Goal: Information Seeking & Learning: Learn about a topic

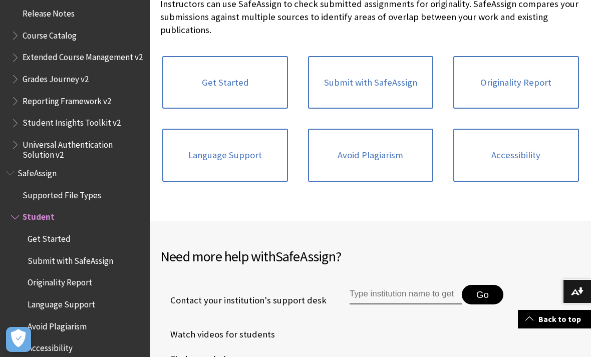
scroll to position [238, 0]
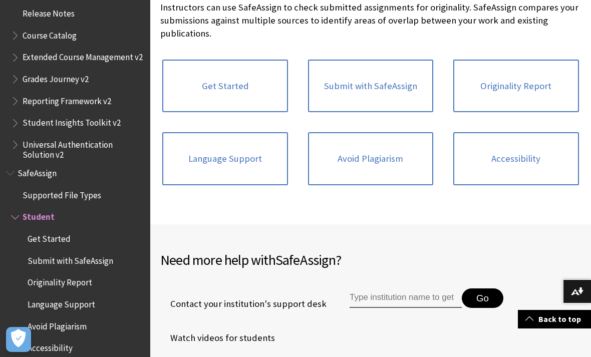
click at [412, 97] on link "Submit with SafeAssign" at bounding box center [370, 86] width 125 height 53
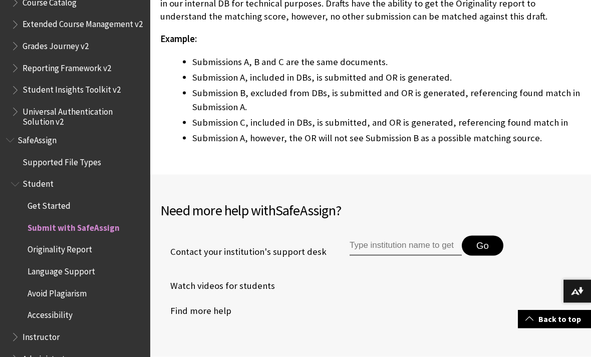
scroll to position [1137, 0]
click at [16, 329] on span "Book outline for Blackboard SafeAssign" at bounding box center [16, 335] width 11 height 13
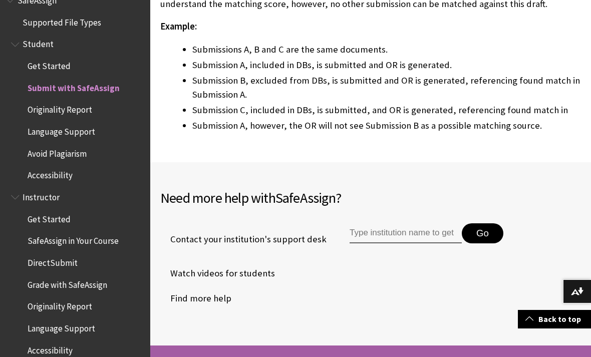
scroll to position [1278, 0]
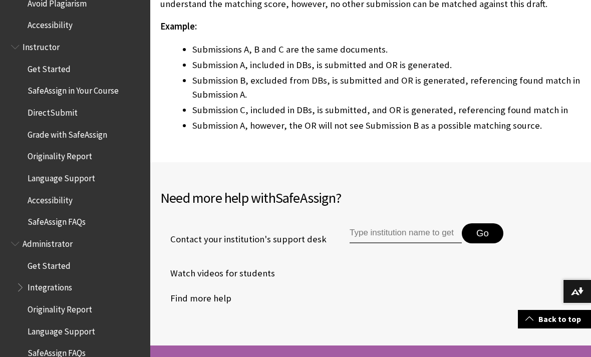
scroll to position [1428, 0]
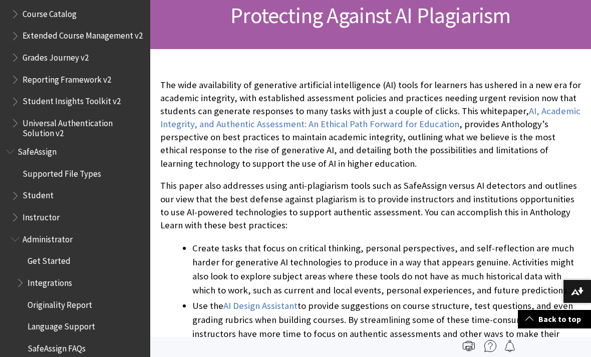
scroll to position [127, 0]
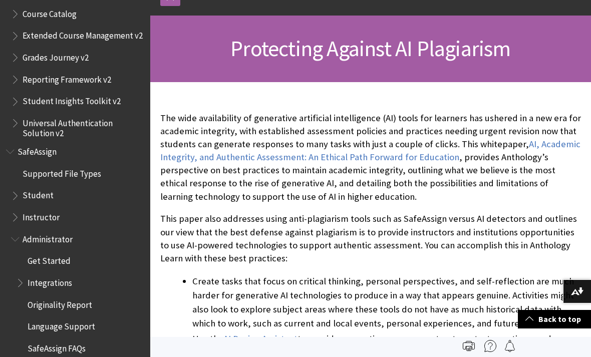
click at [552, 145] on link "AI, Academic Integrity, and Authentic Assessment: An Ethical Path Forward for E…" at bounding box center [370, 150] width 420 height 25
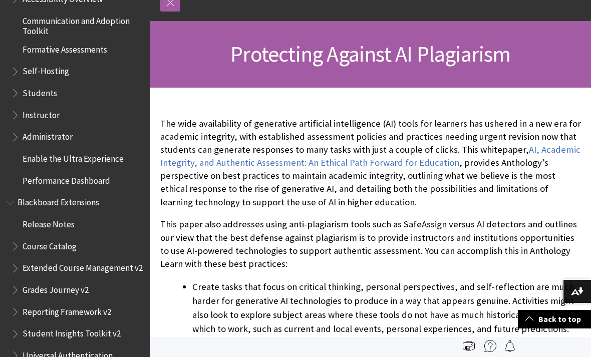
scroll to position [889, 0]
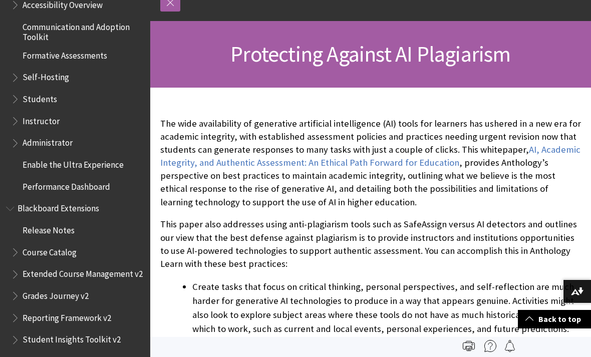
click at [16, 91] on span "Book outline for Blackboard Learn Help" at bounding box center [16, 97] width 11 height 13
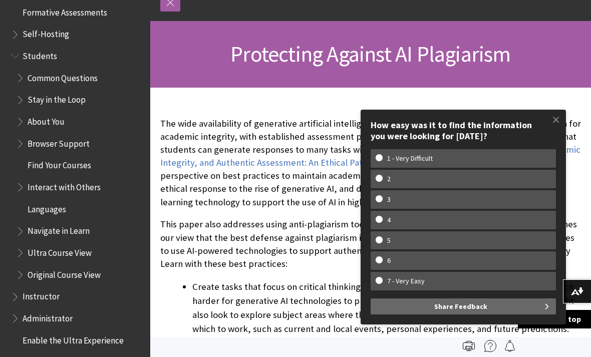
scroll to position [947, 0]
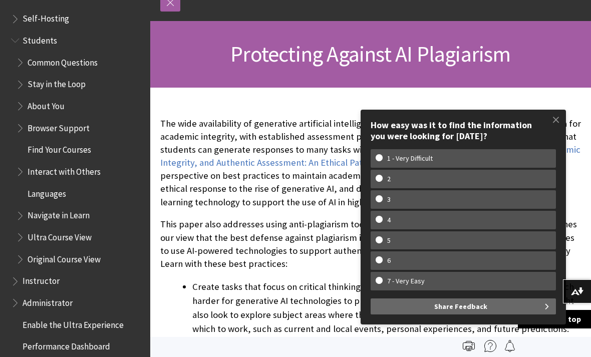
click at [543, 127] on div "How easy was it to find the information you were looking for today?" at bounding box center [462, 131] width 185 height 22
click at [554, 123] on span at bounding box center [555, 119] width 21 height 21
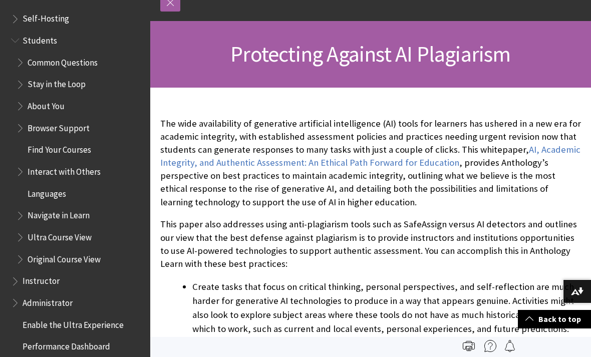
click at [20, 207] on span "Book outline for Blackboard Learn Help" at bounding box center [21, 213] width 11 height 13
click at [42, 229] on span "Tools" at bounding box center [43, 236] width 20 height 14
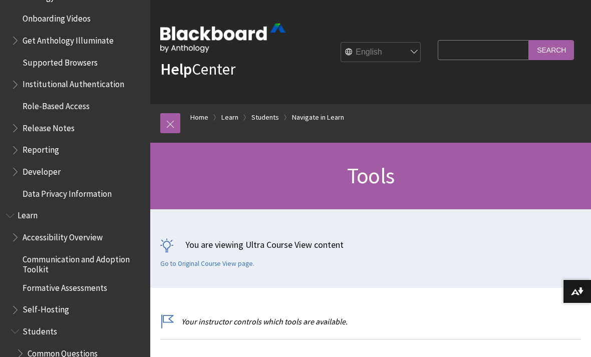
scroll to position [646, 0]
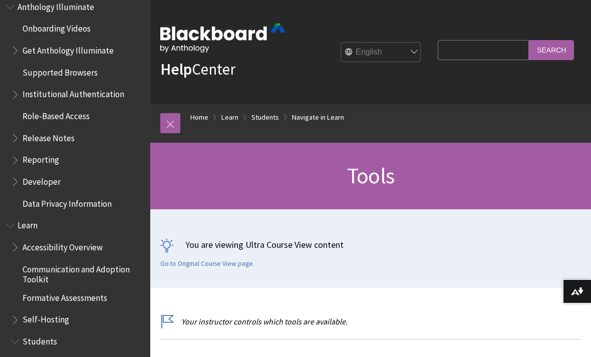
click at [19, 152] on span "Book outline for Anthology Illuminate" at bounding box center [16, 158] width 11 height 13
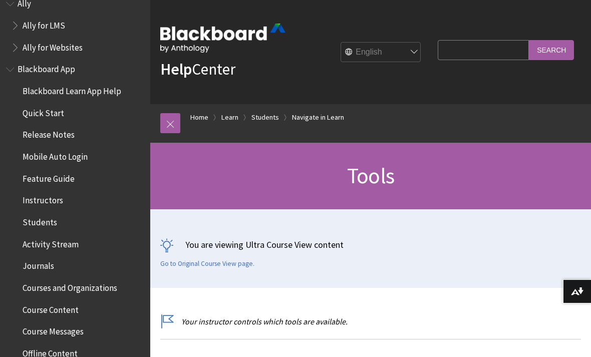
scroll to position [42, 0]
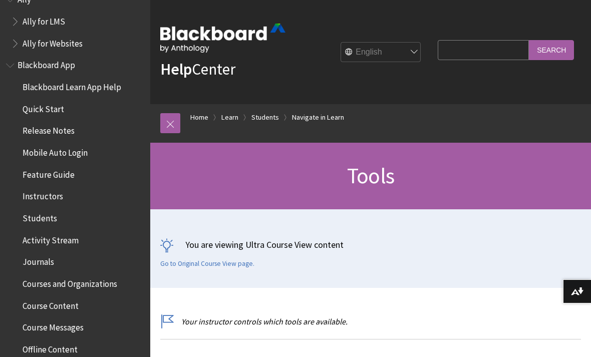
click at [28, 217] on span "Students" at bounding box center [40, 217] width 35 height 14
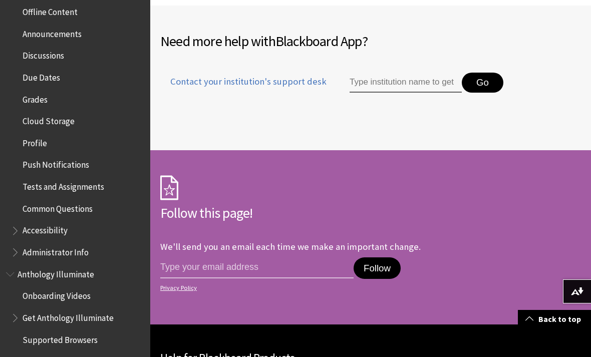
scroll to position [390, 0]
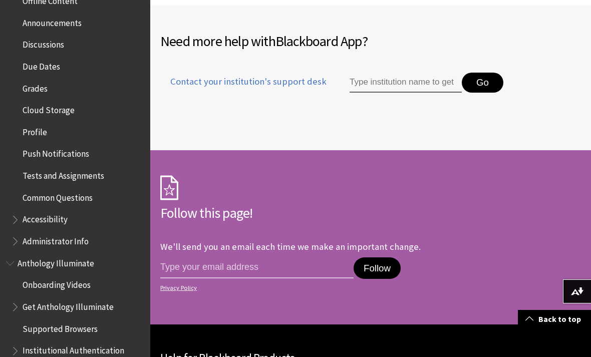
click at [16, 212] on span "Book outline for Blackboard App Help" at bounding box center [16, 217] width 11 height 13
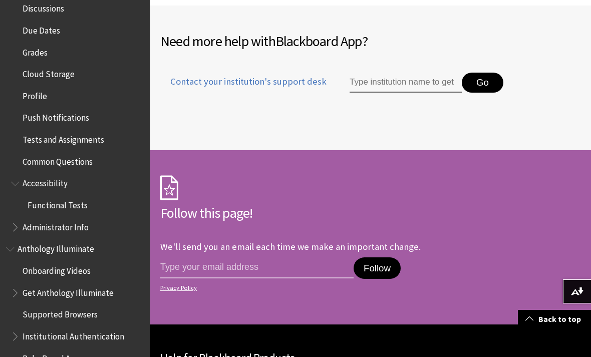
scroll to position [429, 0]
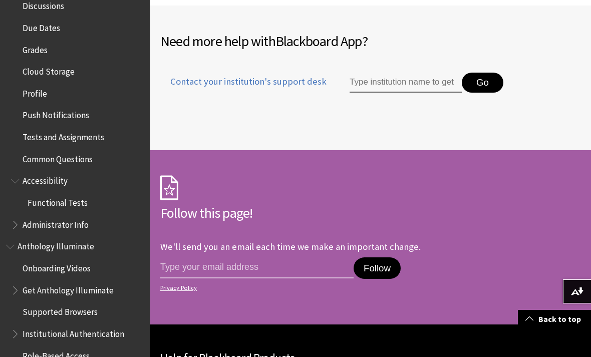
click at [16, 238] on span "Book outline for Anthology Illuminate" at bounding box center [11, 244] width 11 height 13
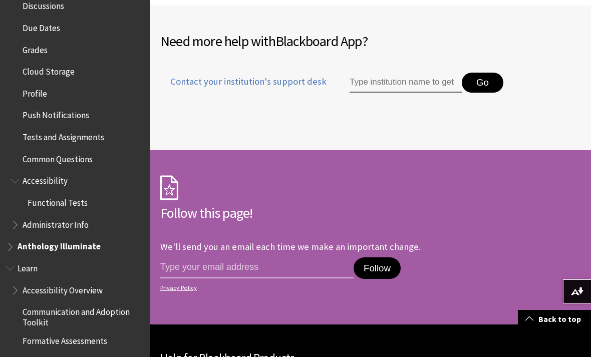
click at [17, 217] on span "Book outline for Blackboard App Help" at bounding box center [16, 222] width 11 height 13
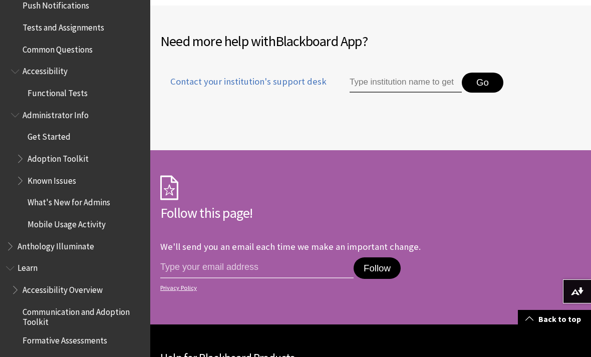
scroll to position [541, 0]
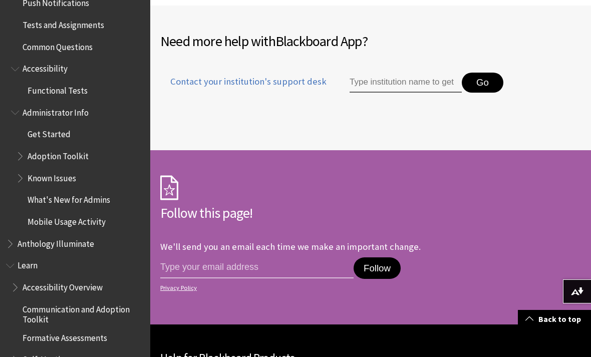
click at [20, 106] on span "Book outline for Blackboard App Help" at bounding box center [16, 110] width 11 height 13
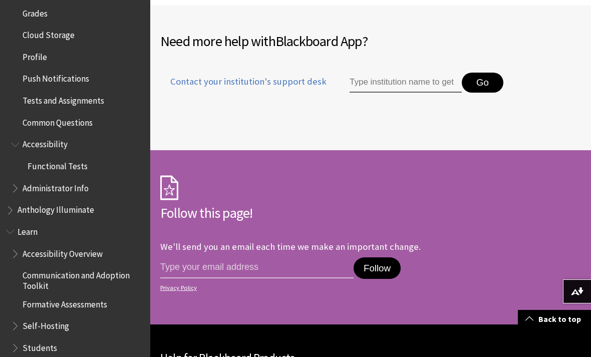
scroll to position [465, 0]
click at [23, 138] on span "Accessibility" at bounding box center [45, 144] width 45 height 14
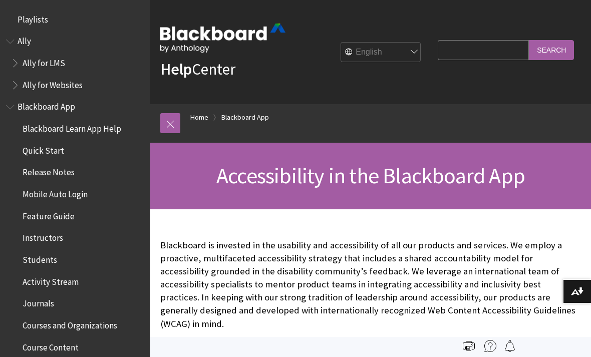
scroll to position [577, 0]
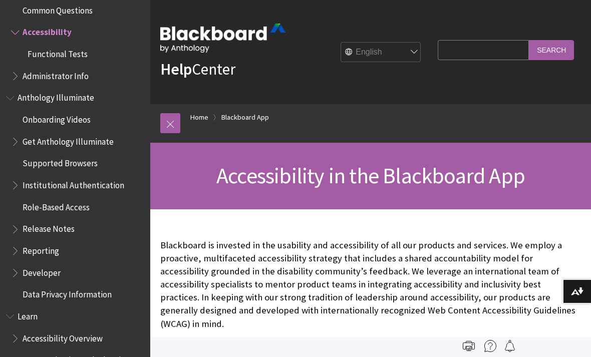
click at [15, 24] on span "Book outline for Blackboard App Help" at bounding box center [16, 30] width 11 height 13
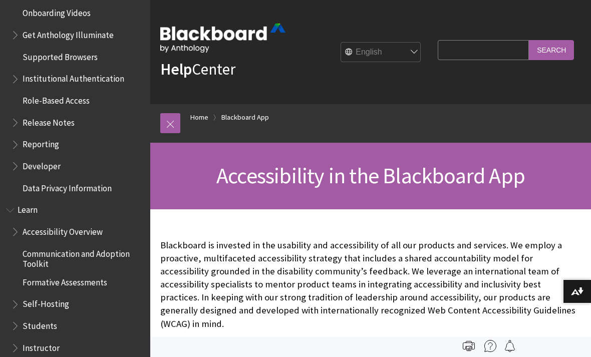
scroll to position [670, 0]
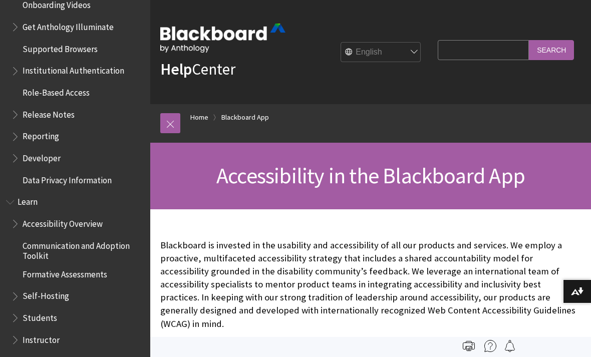
click at [17, 128] on span "Book outline for Anthology Illuminate" at bounding box center [16, 134] width 11 height 13
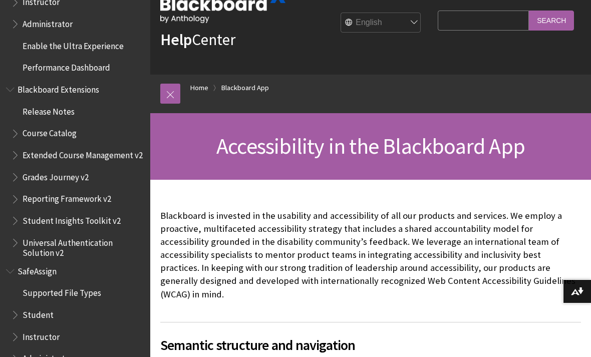
scroll to position [1187, 0]
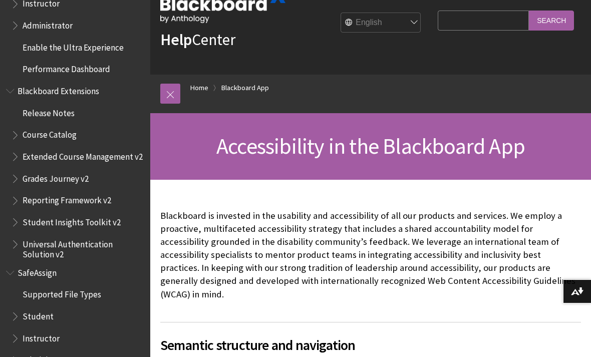
click at [19, 308] on span "Book outline for Blackboard SafeAssign" at bounding box center [16, 314] width 11 height 13
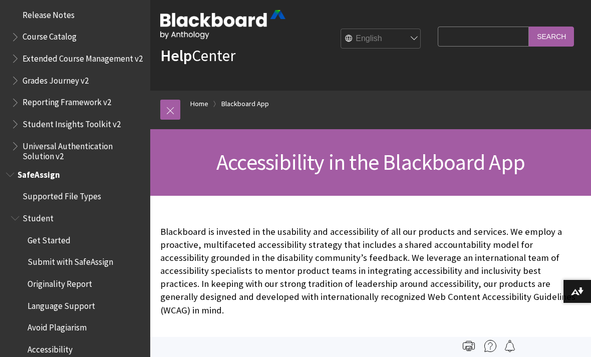
scroll to position [1285, 0]
click at [38, 320] on span "Avoid Plagiarism" at bounding box center [57, 327] width 59 height 14
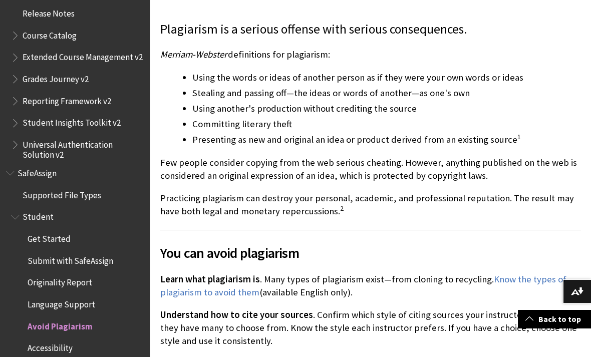
scroll to position [237, 0]
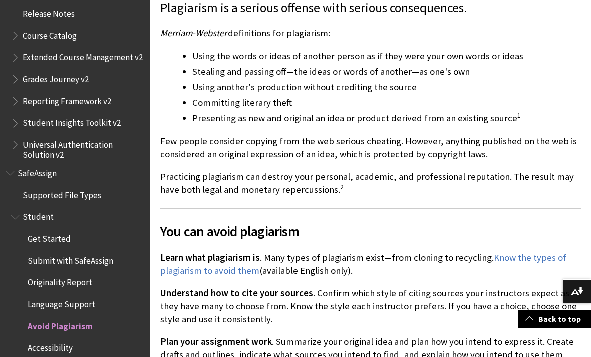
click at [543, 256] on link "Know the types of plagiarism to avoid them" at bounding box center [363, 264] width 406 height 25
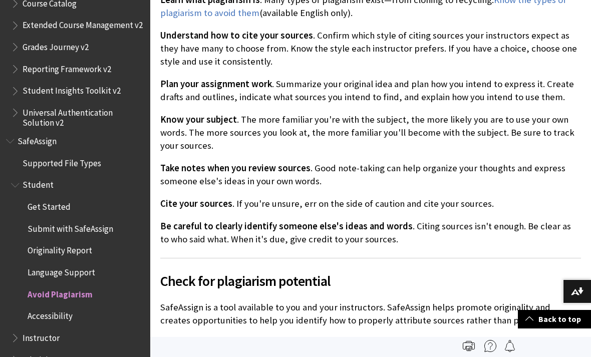
scroll to position [1137, 0]
click at [16, 133] on span "Book outline for Blackboard SafeAssign" at bounding box center [11, 139] width 11 height 13
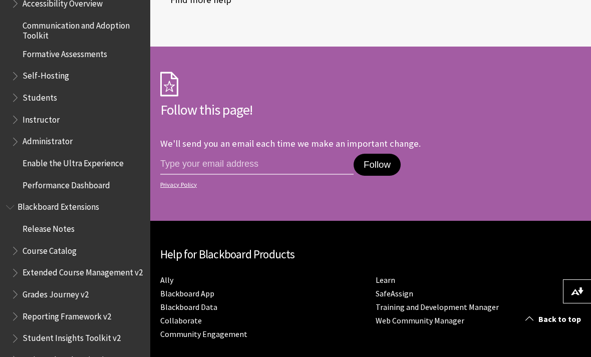
scroll to position [1195, 0]
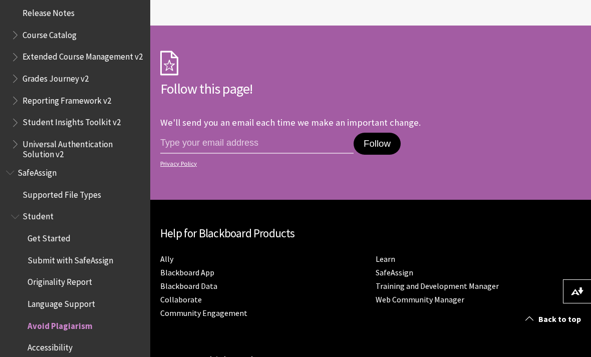
scroll to position [1105, 0]
click at [43, 187] on span "Supported File Types" at bounding box center [62, 194] width 79 height 14
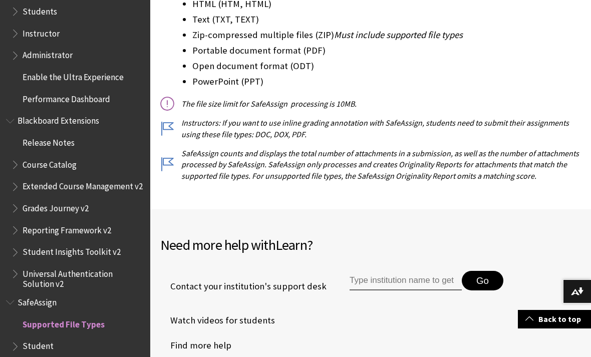
scroll to position [327, 0]
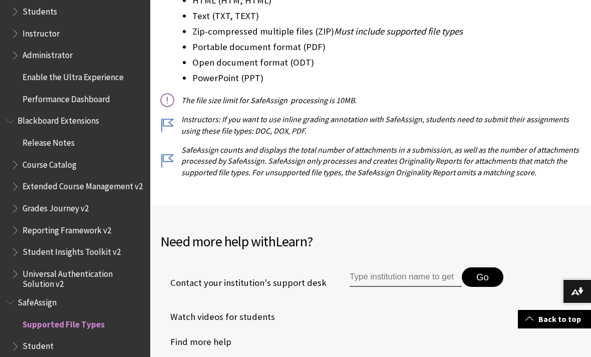
click at [14, 338] on span "Book outline for Blackboard SafeAssign" at bounding box center [16, 344] width 11 height 13
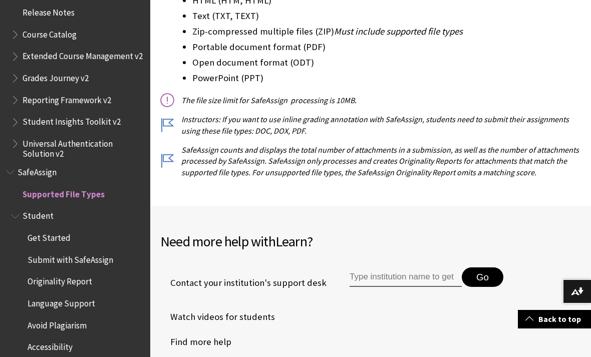
scroll to position [1105, 0]
click at [33, 274] on span "Originality Report" at bounding box center [60, 281] width 65 height 14
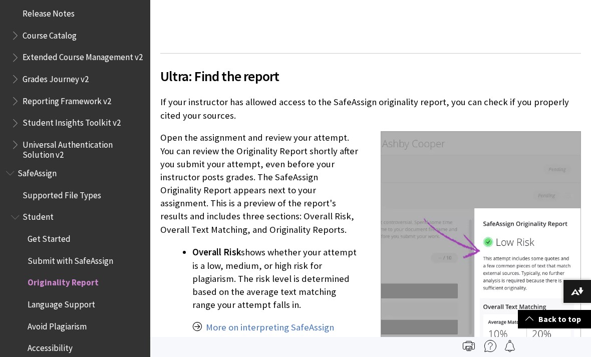
scroll to position [1014, 0]
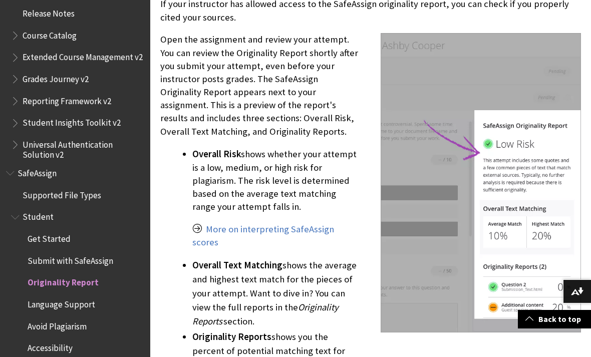
click at [211, 223] on link "More on interpreting SafeAssign scores" at bounding box center [263, 235] width 142 height 25
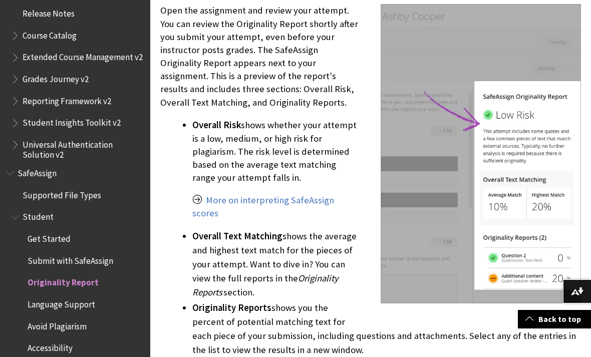
scroll to position [1046, 0]
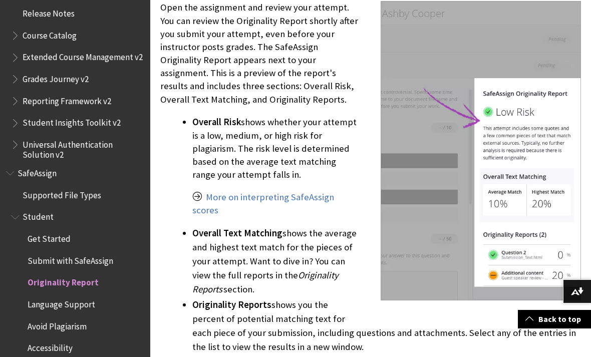
click at [217, 191] on link "More on interpreting SafeAssign scores" at bounding box center [263, 203] width 142 height 25
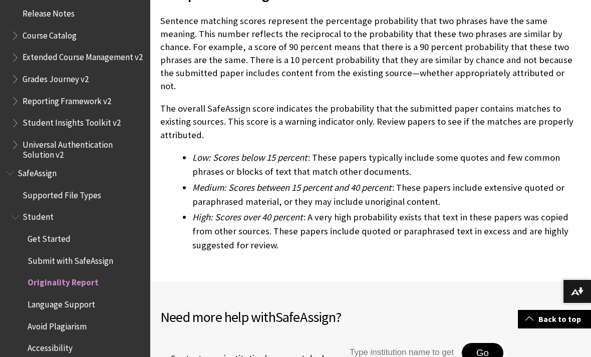
scroll to position [3174, 0]
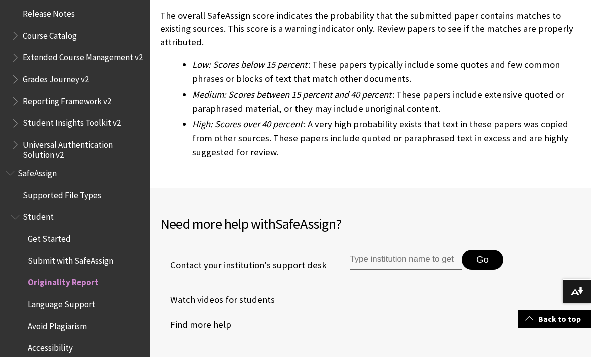
click at [37, 296] on span "Language Support" at bounding box center [62, 303] width 68 height 14
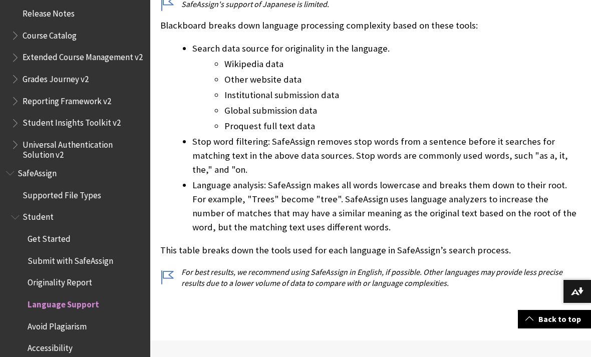
scroll to position [301, 0]
click at [29, 318] on span "Avoid Plagiarism" at bounding box center [57, 325] width 59 height 14
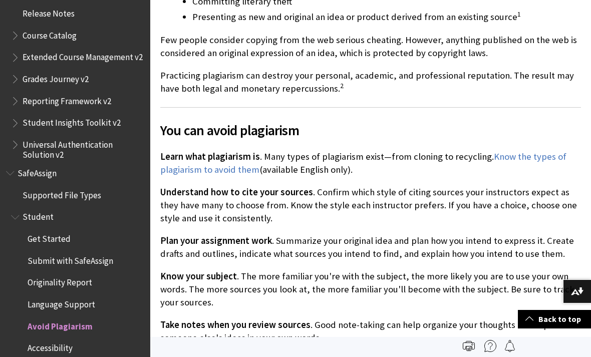
scroll to position [329, 0]
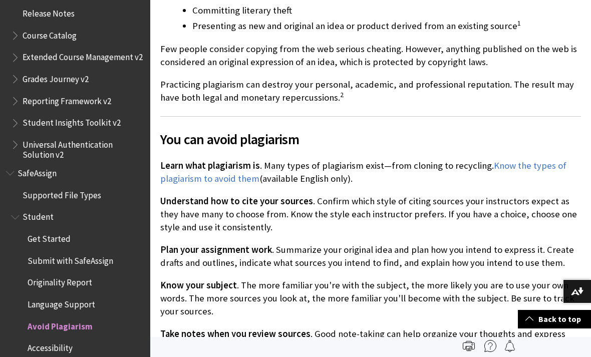
click at [550, 164] on link "Know the types of plagiarism to avoid them" at bounding box center [363, 172] width 406 height 25
